Goal: Register for event/course

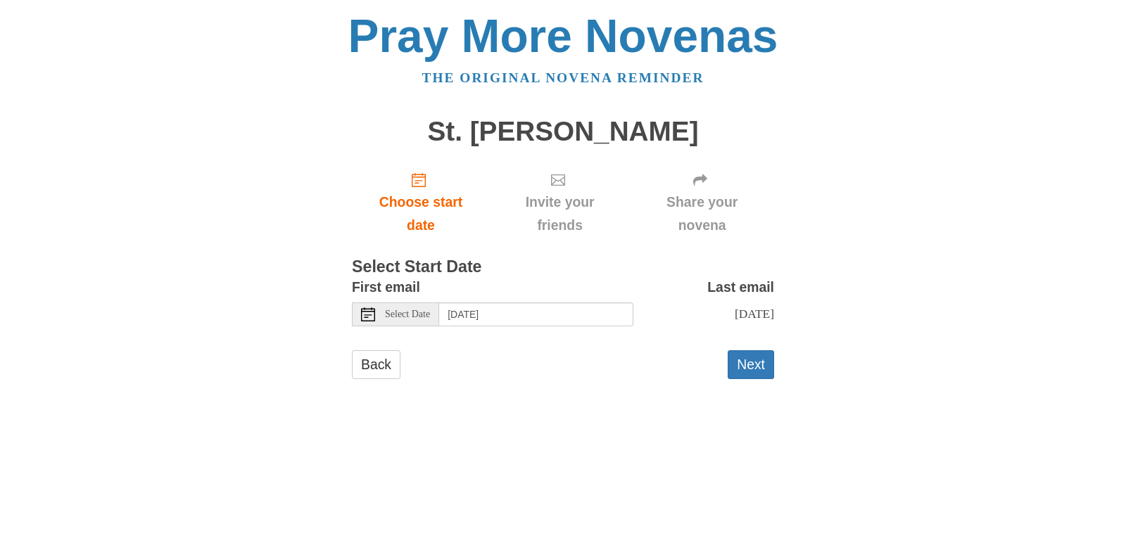
click at [418, 313] on span "Select Date" at bounding box center [407, 315] width 45 height 10
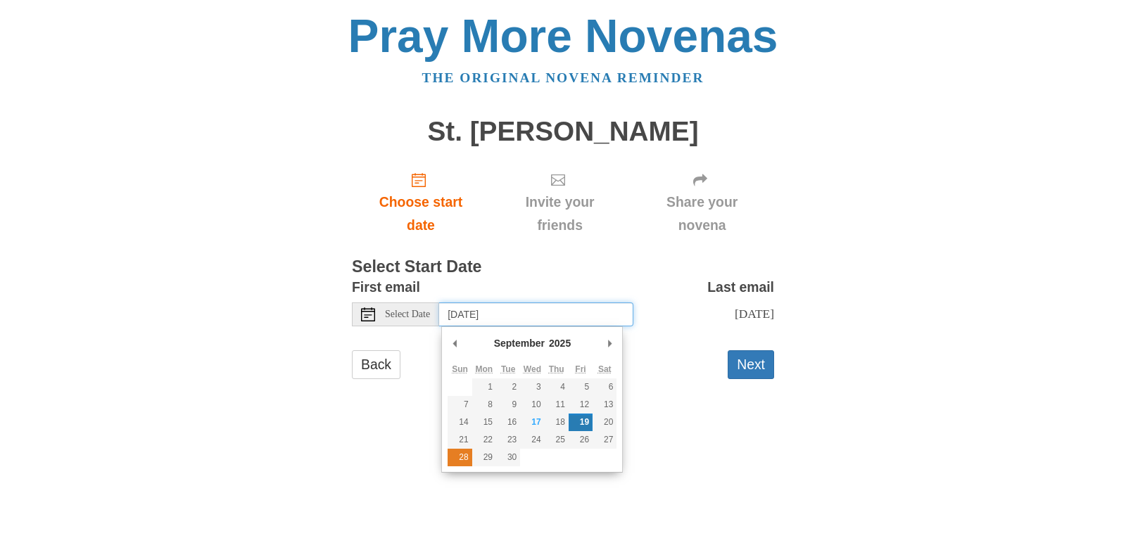
type input "[DATE]"
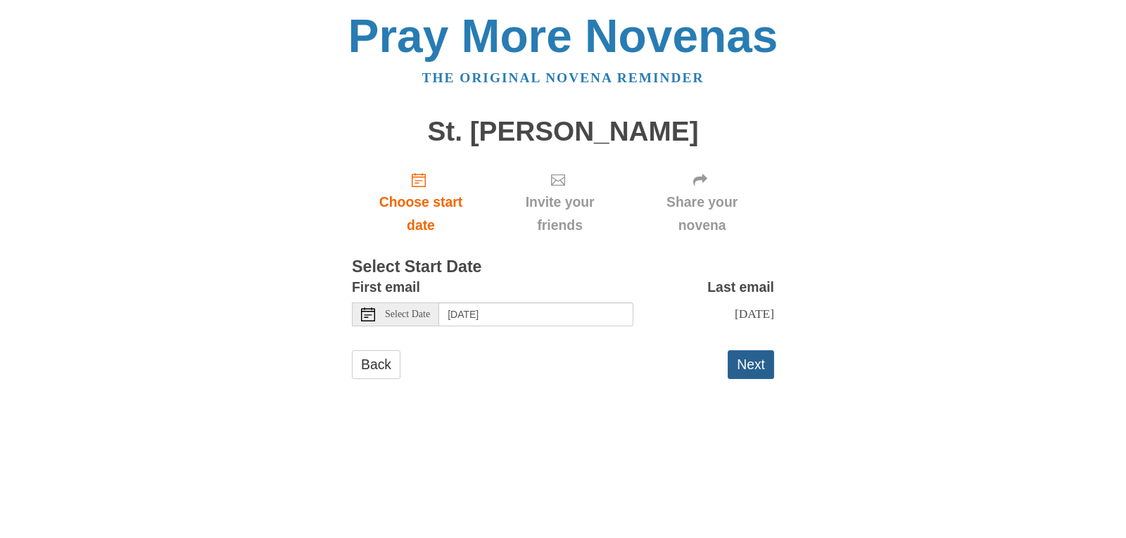
click at [748, 360] on button "Next" at bounding box center [751, 364] width 46 height 29
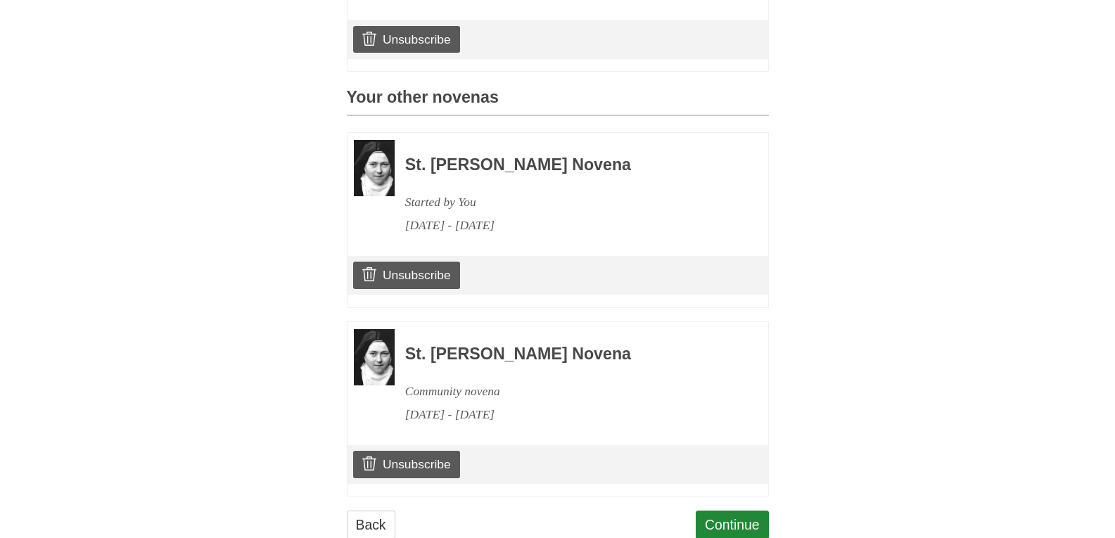
scroll to position [563, 0]
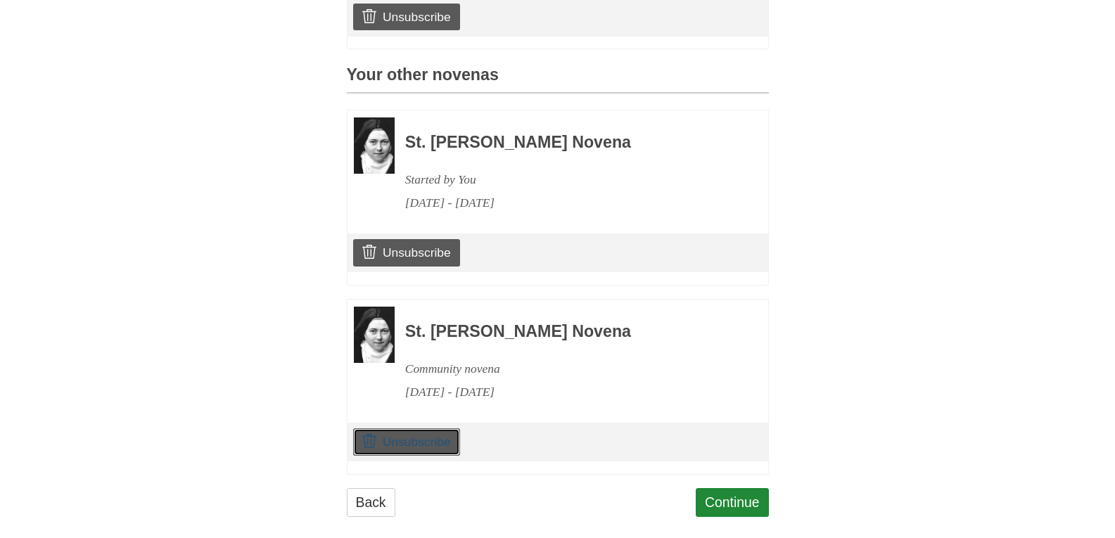
drag, startPoint x: 414, startPoint y: 462, endPoint x: 680, endPoint y: 89, distance: 458.6
click at [414, 455] on link "Unsubscribe" at bounding box center [406, 442] width 106 height 27
click at [387, 360] on img at bounding box center [374, 335] width 41 height 56
click at [412, 455] on link "Unsubscribe" at bounding box center [406, 442] width 106 height 27
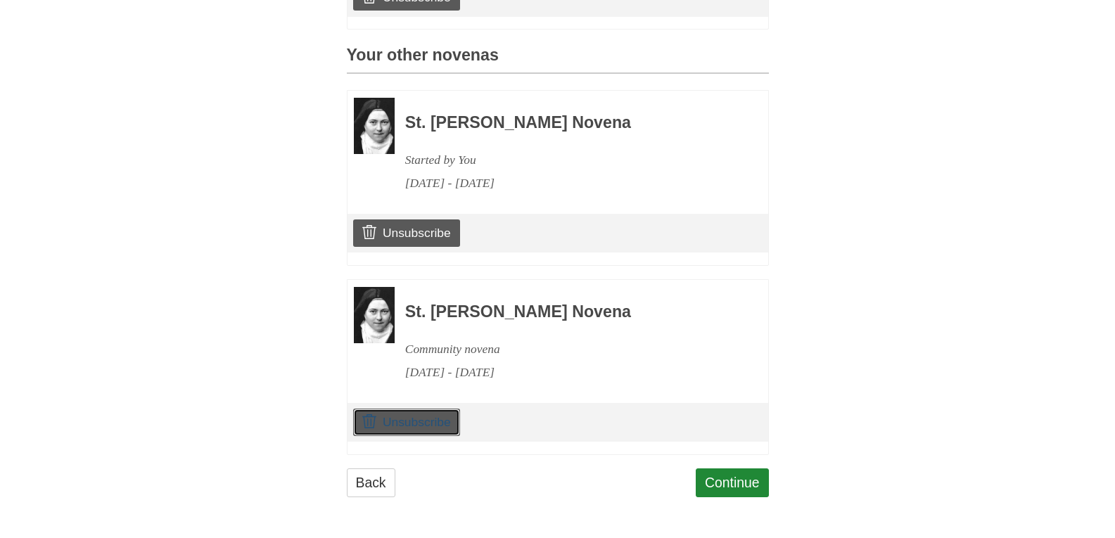
scroll to position [606, 0]
click at [735, 488] on link "Continue" at bounding box center [732, 483] width 73 height 29
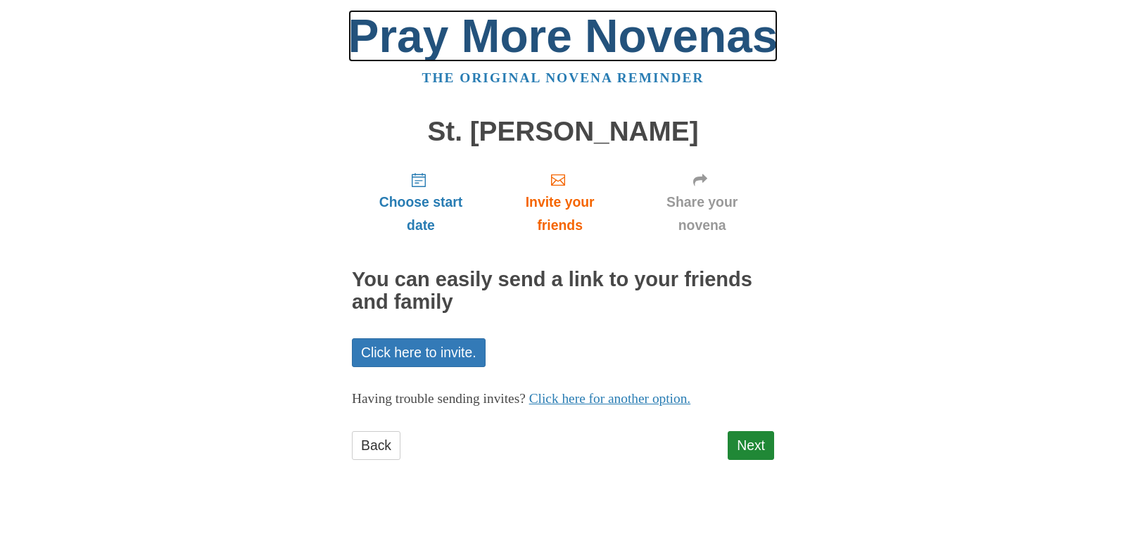
click at [570, 31] on link "Pray More Novenas" at bounding box center [563, 36] width 430 height 52
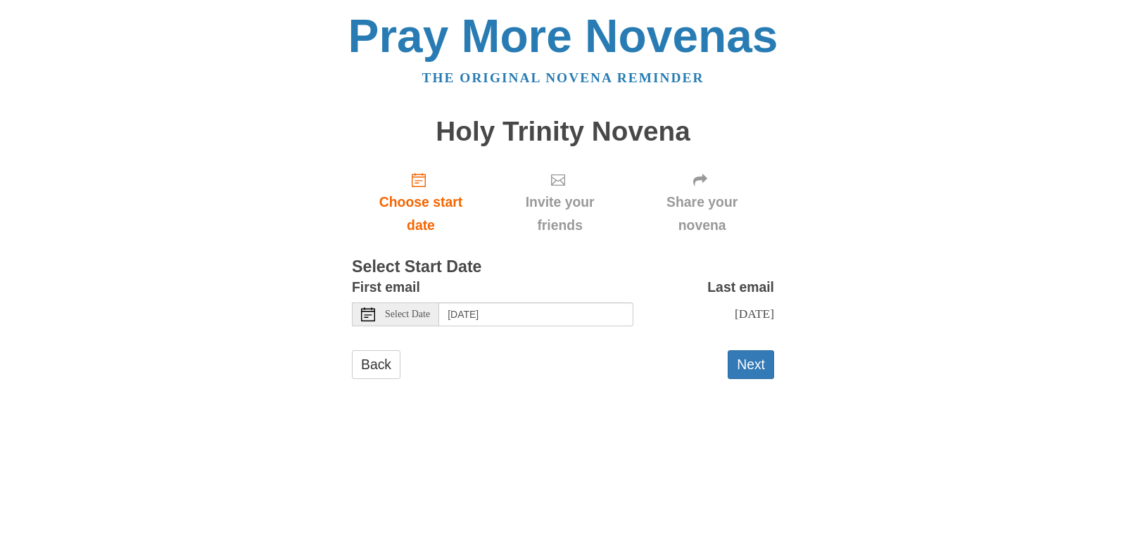
click at [401, 315] on span "Select Date" at bounding box center [407, 315] width 45 height 10
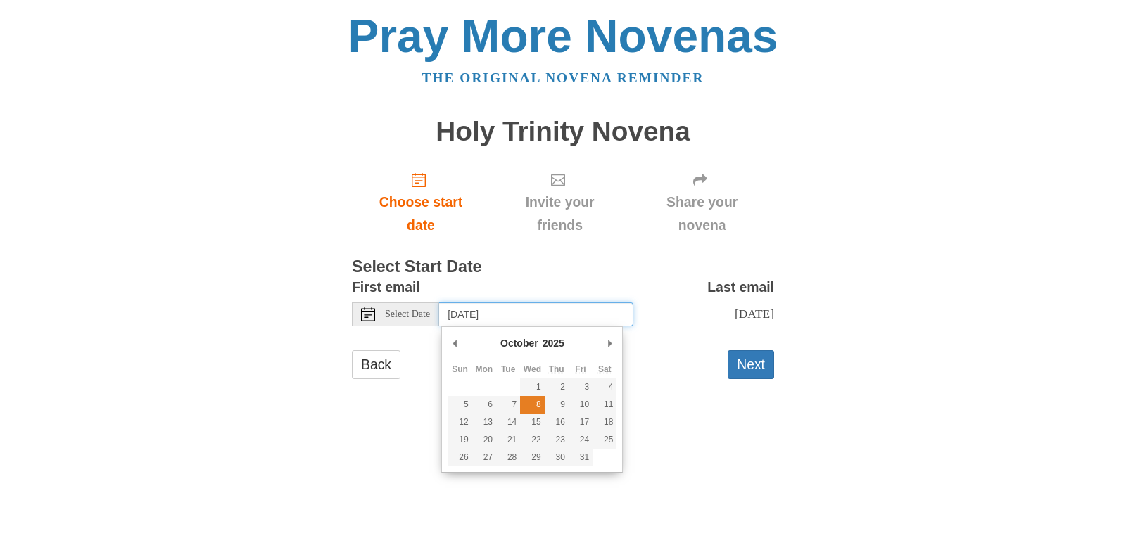
type input "Wednesday, October 8th"
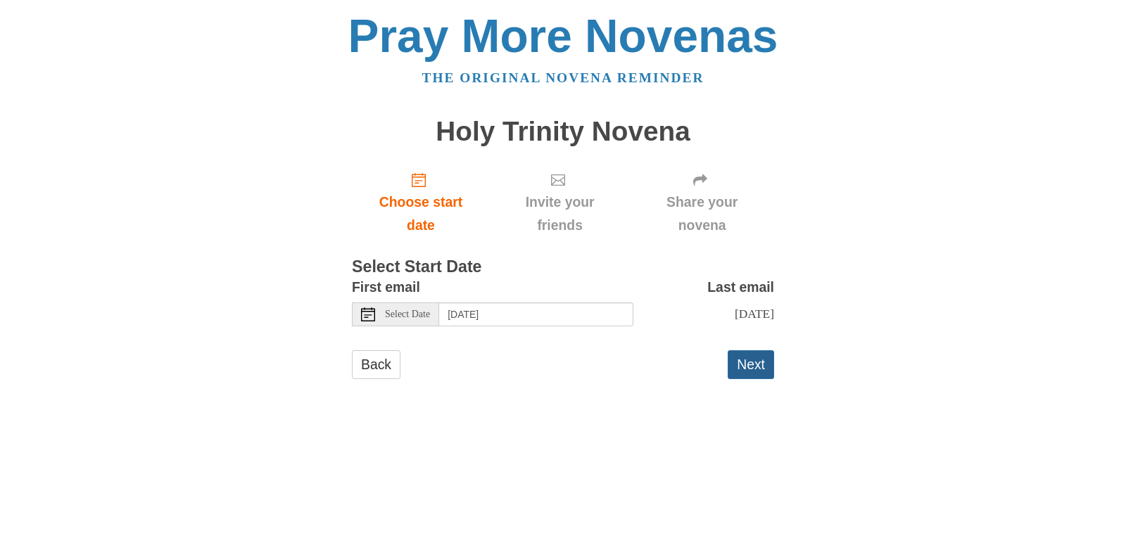
click at [749, 368] on button "Next" at bounding box center [751, 364] width 46 height 29
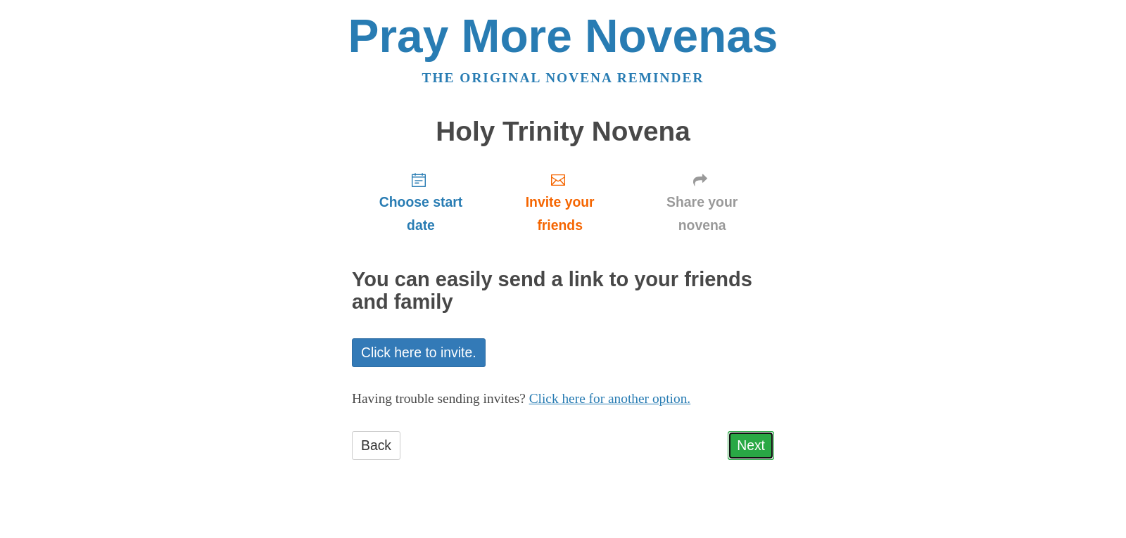
click at [748, 438] on link "Next" at bounding box center [751, 445] width 46 height 29
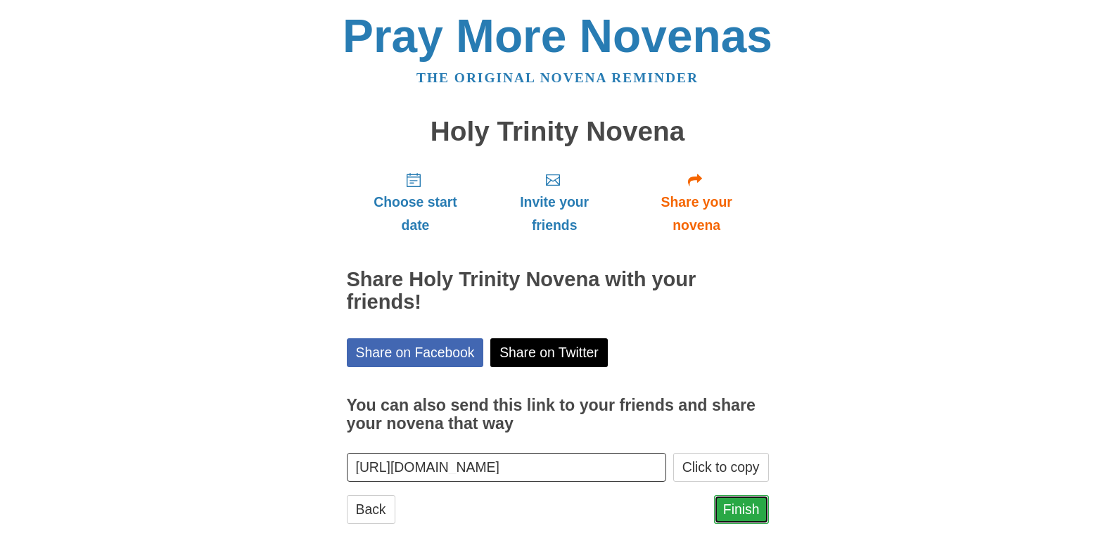
click at [747, 509] on link "Finish" at bounding box center [741, 509] width 55 height 29
